Goal: Task Accomplishment & Management: Use online tool/utility

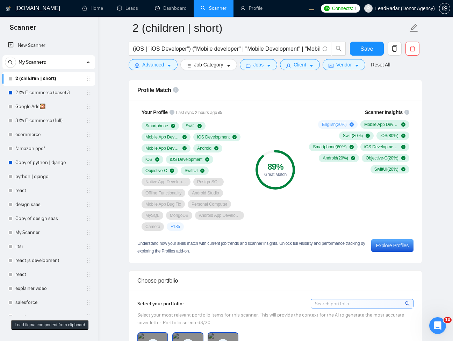
scroll to position [420, 0]
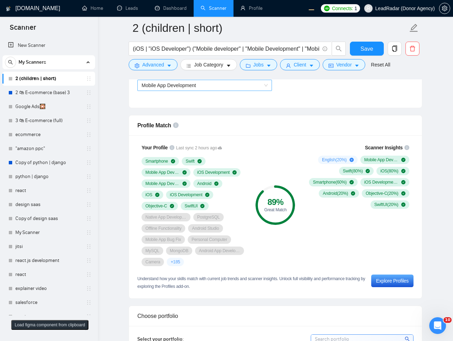
click at [196, 87] on span "Mobile App Development" at bounding box center [169, 86] width 55 height 6
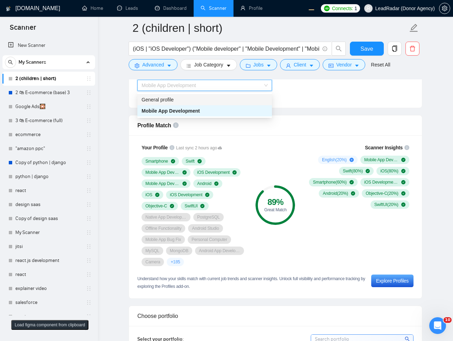
click at [173, 100] on div "General profile" at bounding box center [205, 100] width 126 height 8
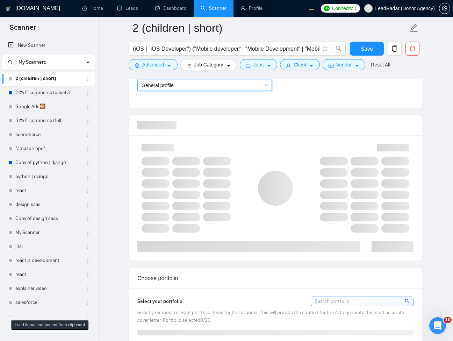
click at [331, 91] on div "Select profile: General profile General profile" at bounding box center [275, 84] width 283 height 30
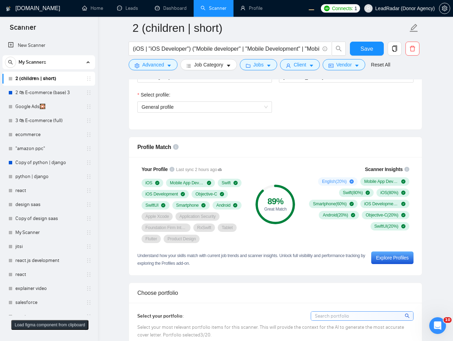
scroll to position [378, 0]
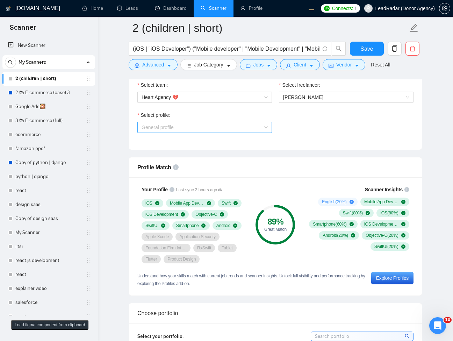
click at [181, 129] on span "General profile" at bounding box center [205, 127] width 126 height 10
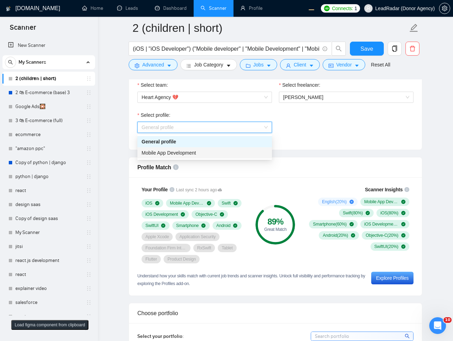
click at [179, 156] on div "Mobile App Development" at bounding box center [205, 153] width 126 height 8
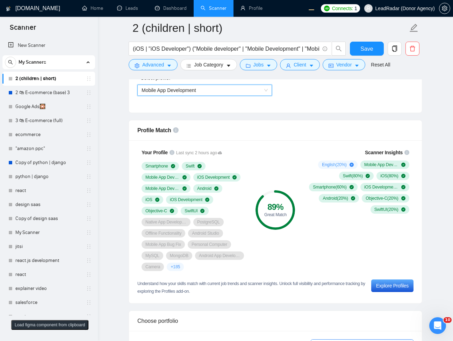
scroll to position [462, 0]
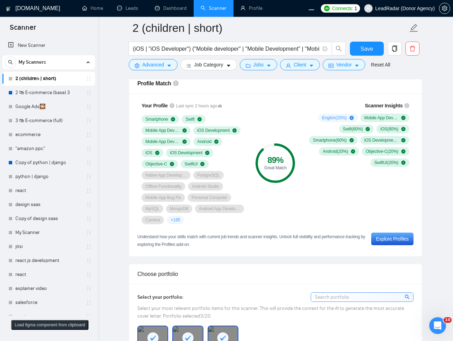
click at [324, 134] on div "English ( 20 %) Mobile App Development ( 100 %) Swift ( 80 %) iOS ( 80 %) Smart…" at bounding box center [358, 140] width 104 height 53
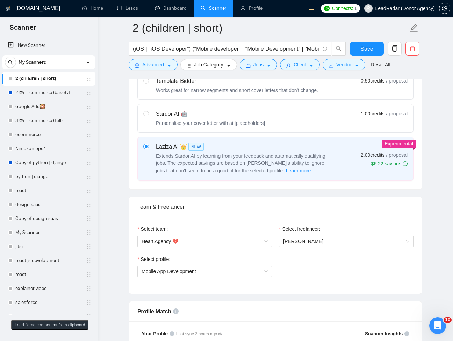
scroll to position [126, 0]
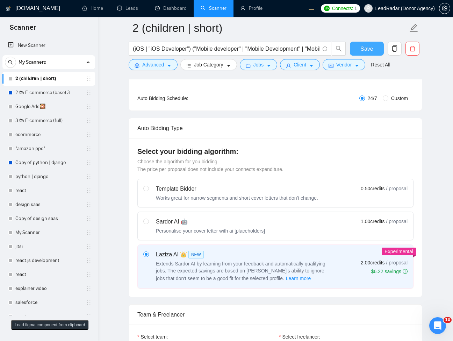
click at [373, 54] on button "Save" at bounding box center [367, 49] width 34 height 14
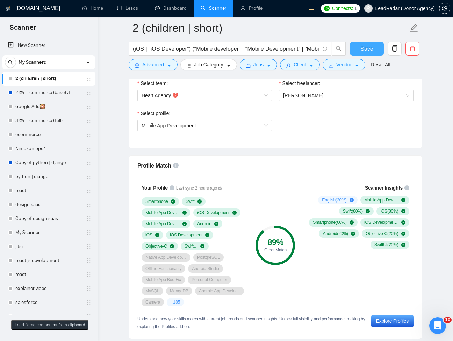
scroll to position [378, 0]
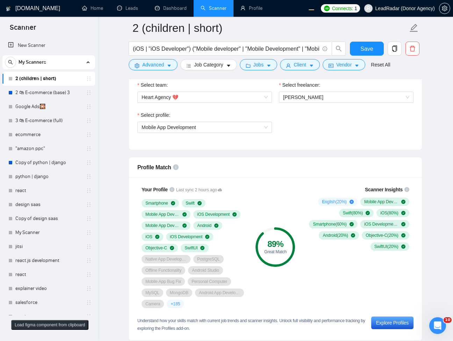
click at [360, 91] on div "Select freelancer:" at bounding box center [346, 86] width 135 height 10
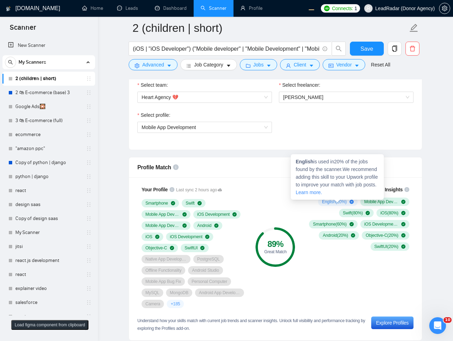
click at [317, 194] on link "Learn more." at bounding box center [309, 193] width 26 height 6
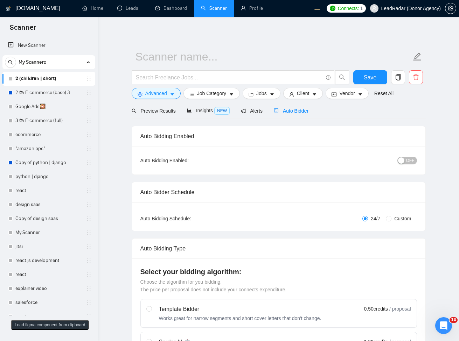
click at [299, 108] on span "Auto Bidder" at bounding box center [290, 111] width 35 height 6
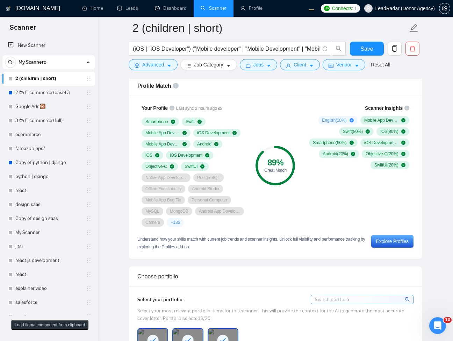
scroll to position [420, 0]
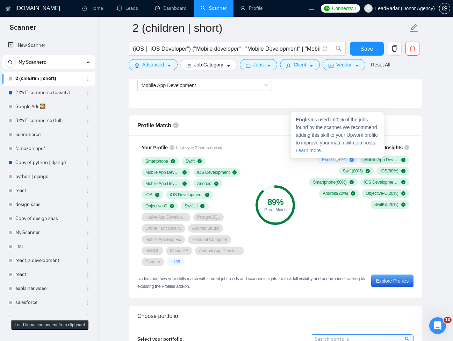
click at [300, 152] on span "Learn more." at bounding box center [309, 151] width 26 height 6
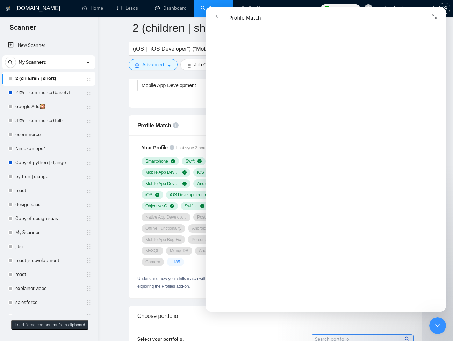
scroll to position [252, 0]
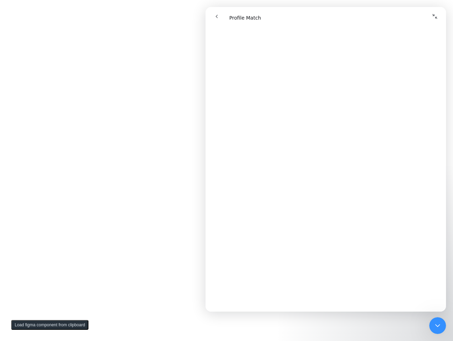
scroll to position [0, 0]
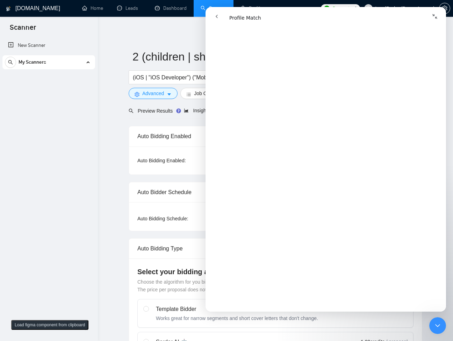
click at [440, 18] on button "Collapse window" at bounding box center [434, 16] width 13 height 13
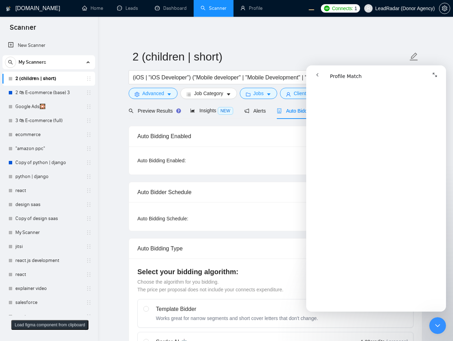
scroll to position [250, 0]
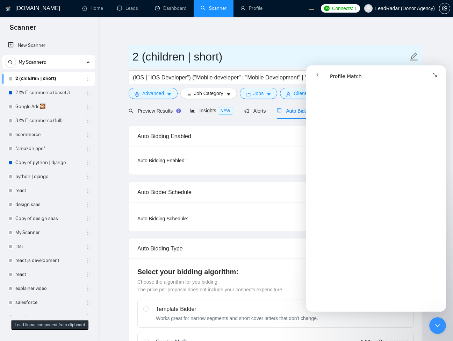
click at [319, 49] on input "2 (children | short)" at bounding box center [271, 56] width 276 height 17
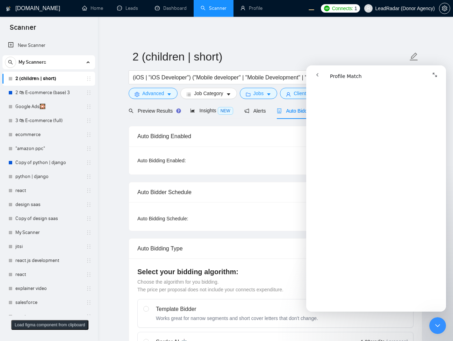
click at [438, 324] on icon "Close Intercom Messenger" at bounding box center [438, 325] width 8 height 8
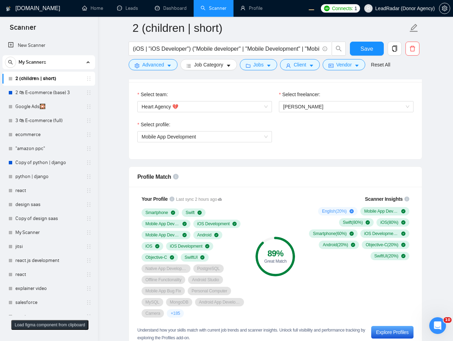
scroll to position [420, 0]
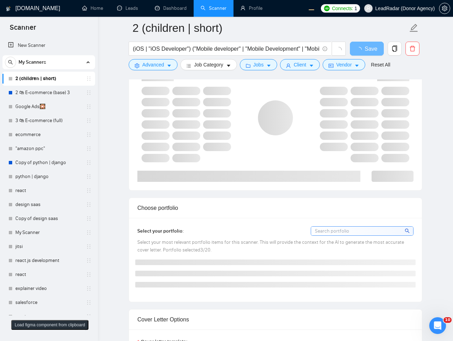
scroll to position [462, 0]
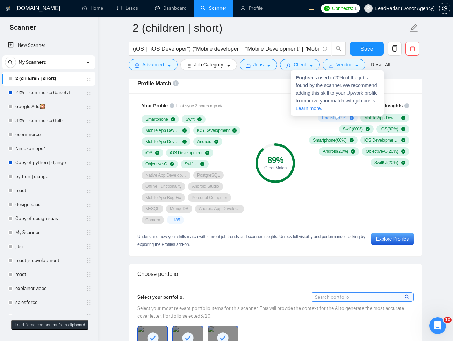
click at [312, 107] on span "Learn more." at bounding box center [309, 109] width 26 height 6
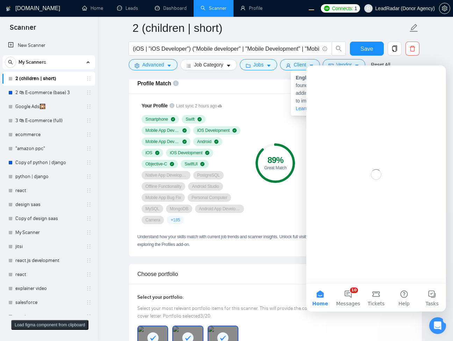
scroll to position [0, 0]
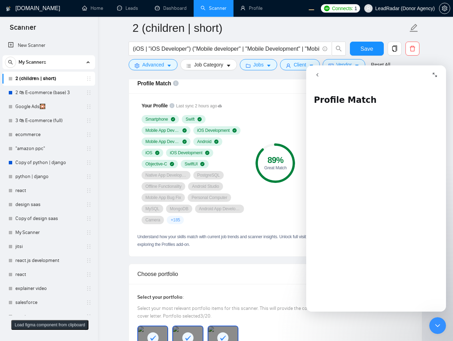
click at [290, 212] on div "89 % Great Match" at bounding box center [275, 163] width 47 height 131
click at [310, 75] on nav "Intercom messenger" at bounding box center [376, 74] width 140 height 19
click at [434, 320] on div "Close Intercom Messenger" at bounding box center [437, 325] width 17 height 17
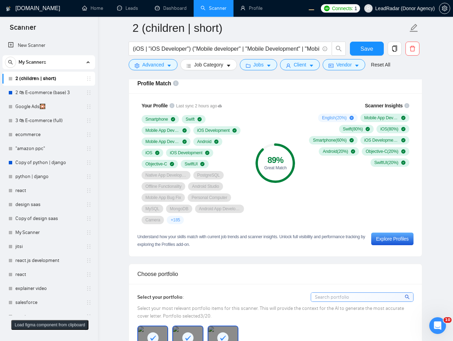
scroll to position [0, 0]
click at [272, 119] on div "89 % Great Match" at bounding box center [275, 163] width 47 height 131
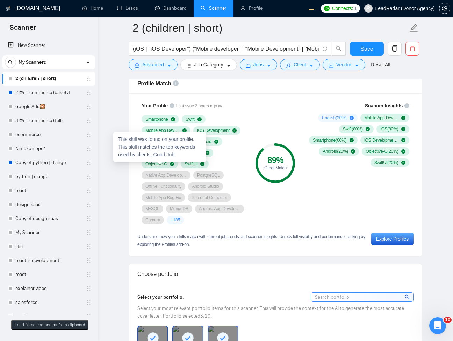
click at [158, 166] on span "Objective-C" at bounding box center [156, 164] width 22 height 6
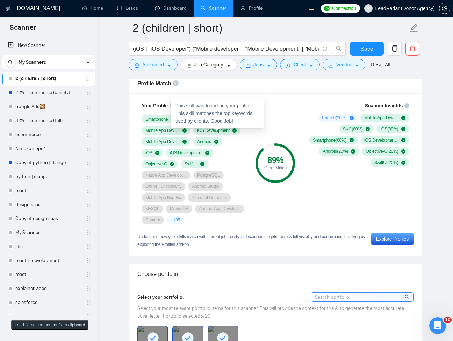
drag, startPoint x: 208, startPoint y: 129, endPoint x: 222, endPoint y: 140, distance: 18.5
click at [222, 140] on div "Smartphone Swift Mobile App Development iOS Development Mobile App Development …" at bounding box center [194, 169] width 104 height 109
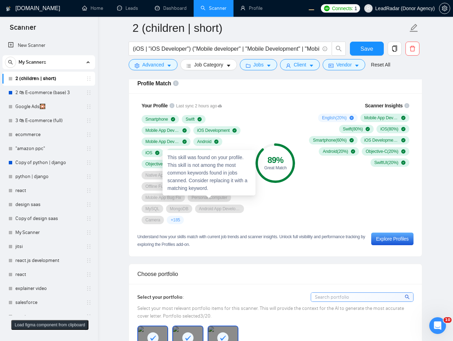
drag, startPoint x: 211, startPoint y: 198, endPoint x: 201, endPoint y: 199, distance: 10.2
click at [201, 199] on span "Personal Computer" at bounding box center [210, 198] width 36 height 6
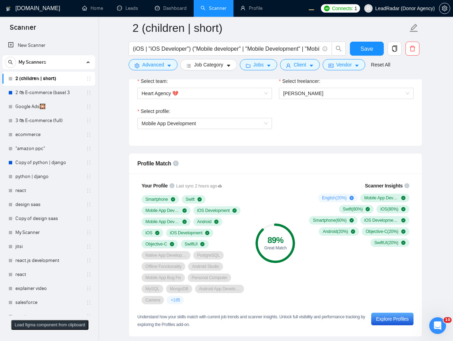
scroll to position [420, 0]
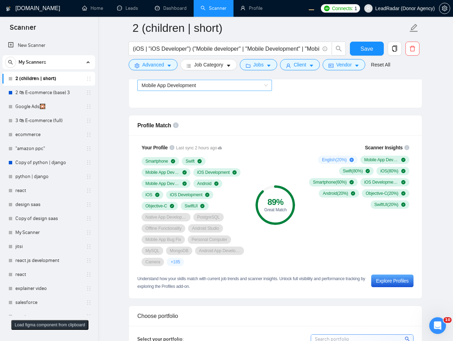
click at [238, 89] on span "Mobile App Development" at bounding box center [205, 85] width 126 height 10
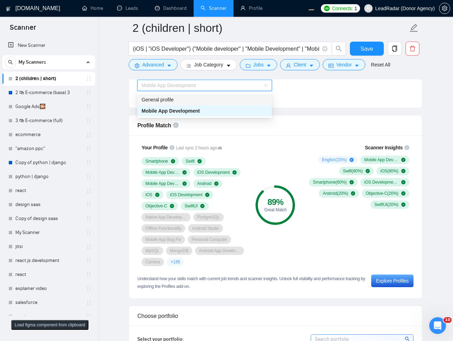
click at [200, 100] on div "General profile" at bounding box center [205, 100] width 126 height 8
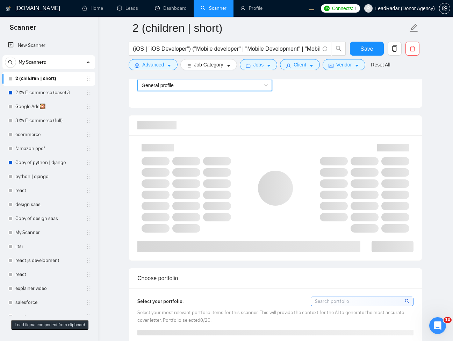
click at [247, 88] on span "General profile" at bounding box center [205, 85] width 126 height 10
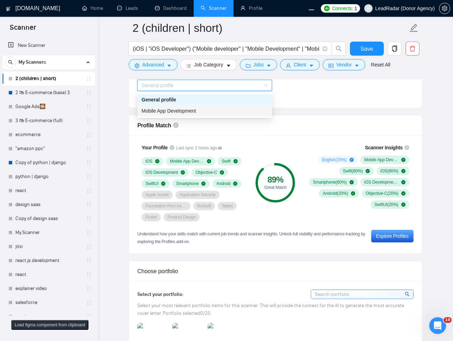
click at [216, 115] on div "Mobile App Development" at bounding box center [204, 110] width 135 height 11
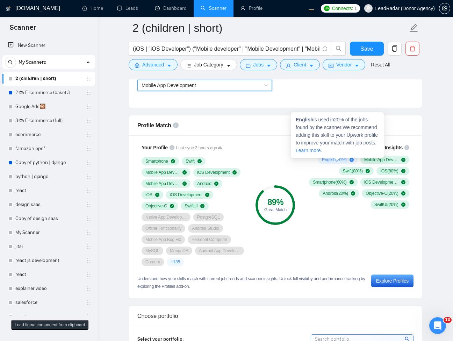
click at [313, 154] on div "English is used in 20 % of the jobs found by the scanner. We recommend adding t…" at bounding box center [337, 134] width 93 height 45
click at [313, 151] on span "Learn more." at bounding box center [309, 151] width 26 height 6
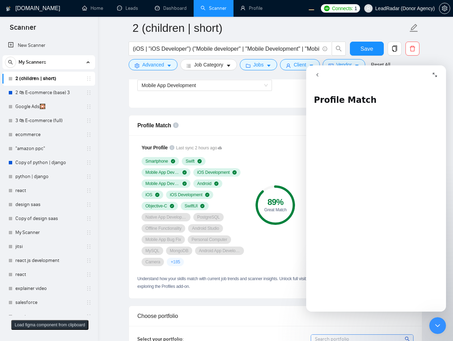
scroll to position [335, 0]
click at [435, 322] on icon "Close Intercom Messenger" at bounding box center [438, 325] width 8 height 8
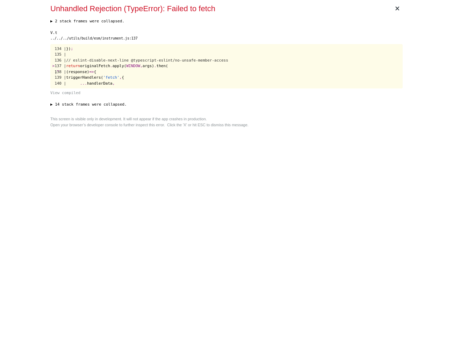
scroll to position [0, 0]
click at [246, 130] on html "New Scanner GigRadar.io Home Leads Dashboard Scanner Profile Connects: 1 LeadRa…" at bounding box center [226, 170] width 453 height 341
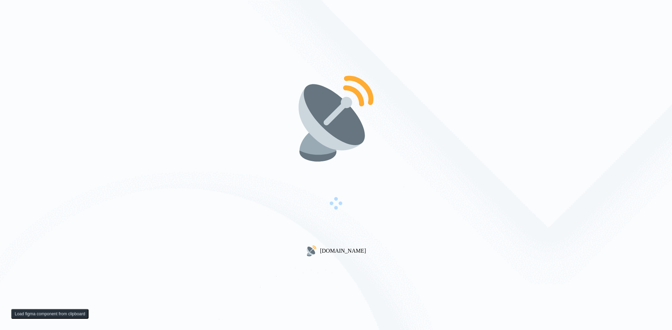
click at [230, 128] on div "[DOMAIN_NAME]" at bounding box center [336, 165] width 672 height 330
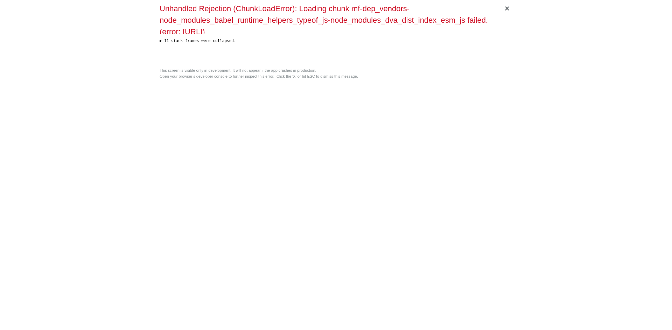
click at [364, 329] on div "× Unhandled Rejection (ChunkLoadError): Loading chunk mf-dep_vendors-node_modul…" at bounding box center [336, 165] width 358 height 330
